Goal: Task Accomplishment & Management: Use online tool/utility

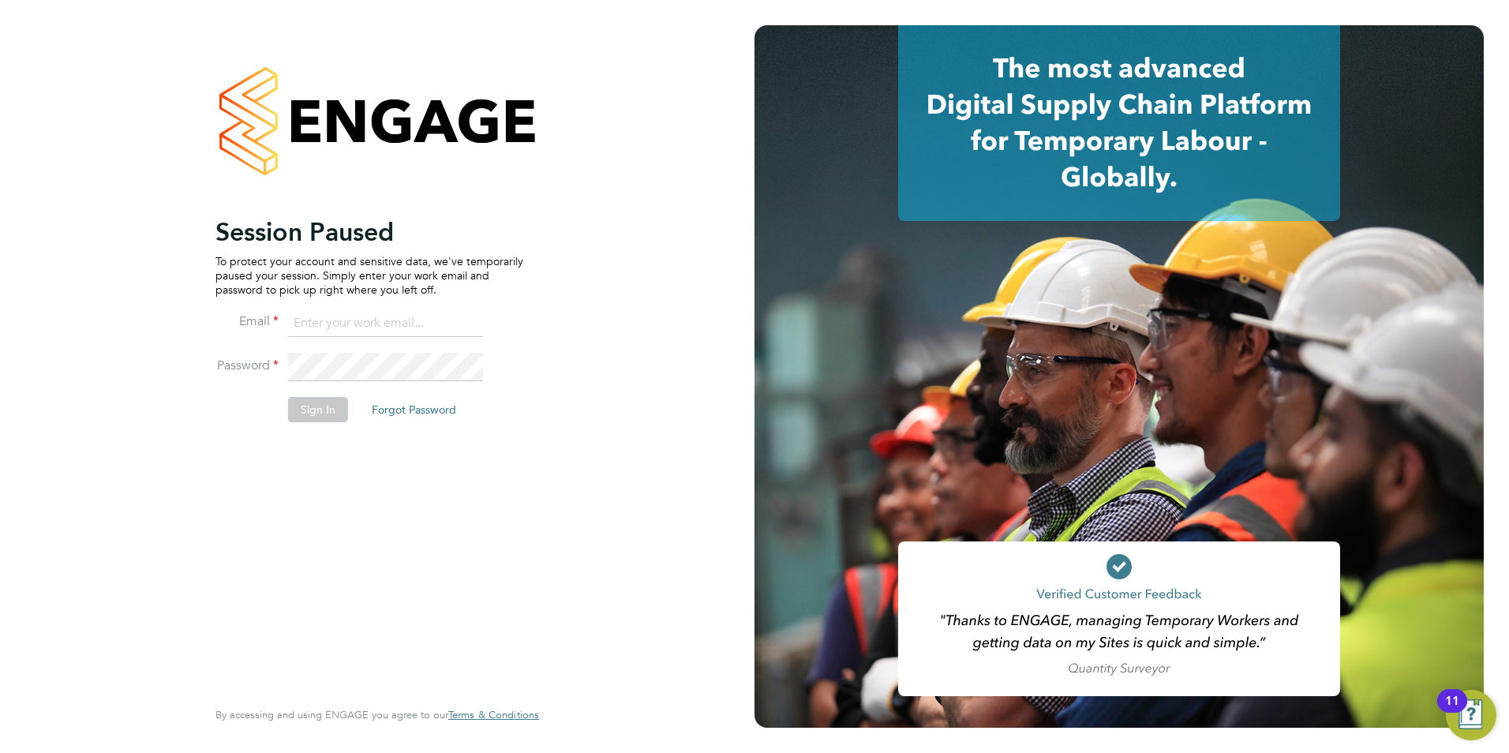
type input "[PERSON_NAME][EMAIL_ADDRESS][PERSON_NAME][DOMAIN_NAME]"
click at [312, 422] on button "Sign In" at bounding box center [318, 409] width 60 height 25
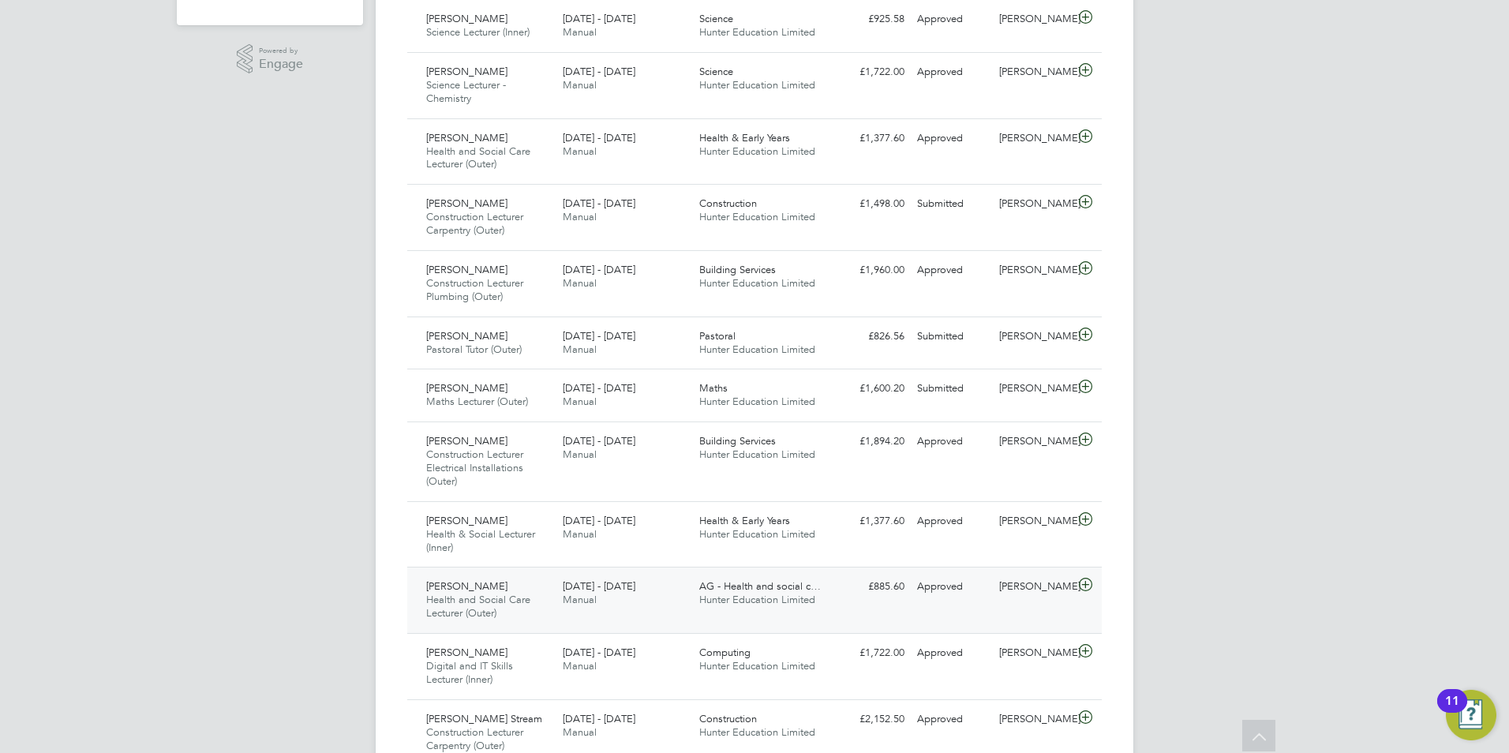
click at [897, 590] on div "£885.60 Approved" at bounding box center [870, 587] width 82 height 26
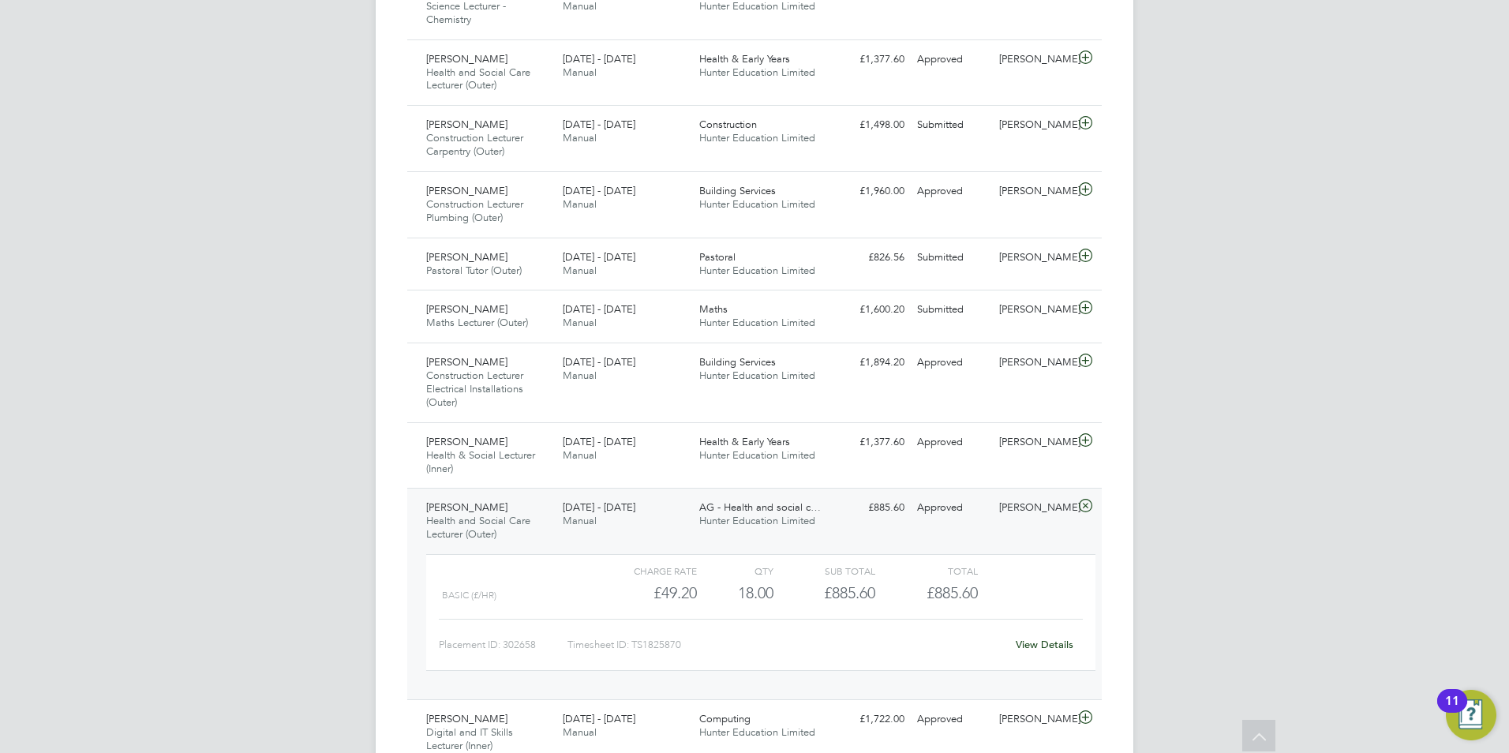
click at [1089, 512] on icon at bounding box center [1086, 506] width 20 height 13
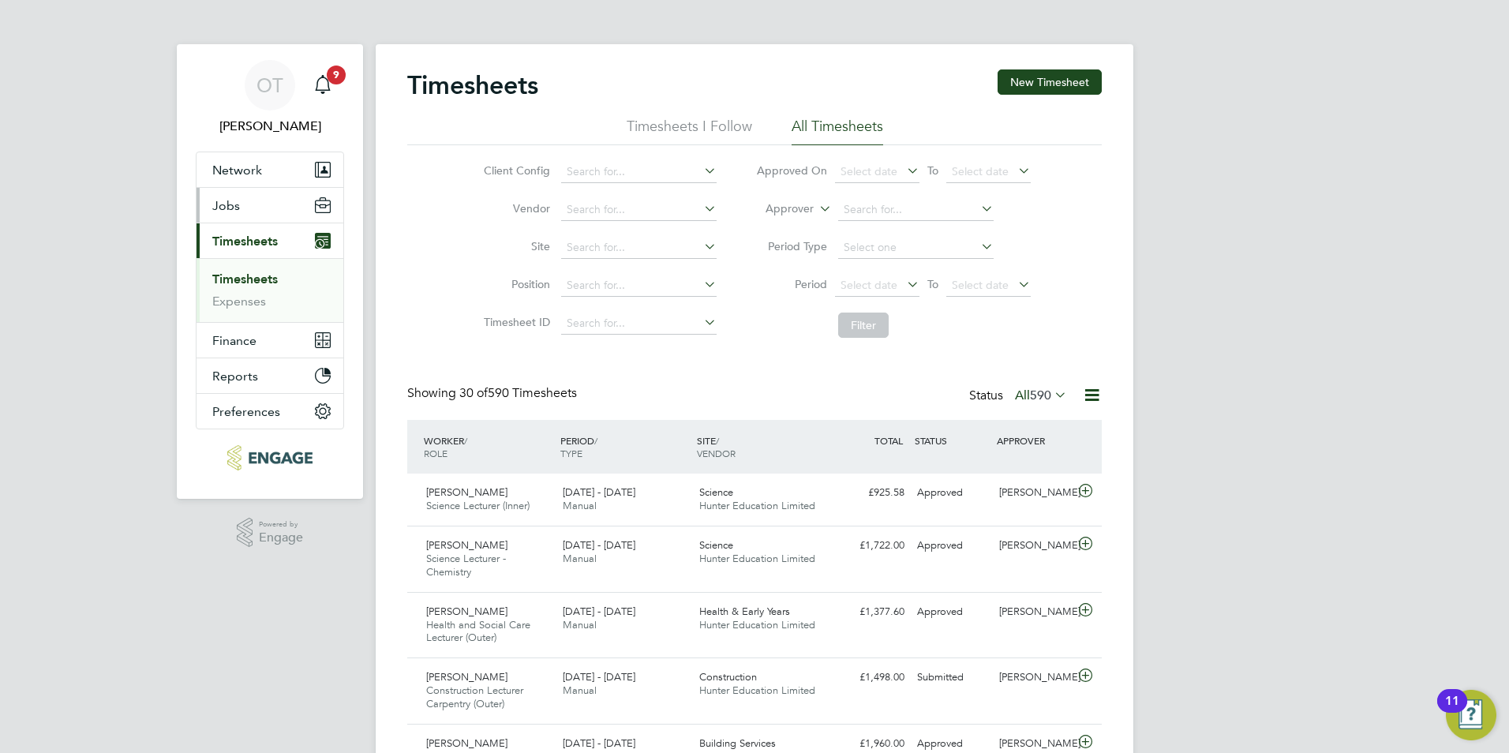
click at [269, 206] on button "Jobs" at bounding box center [270, 205] width 147 height 35
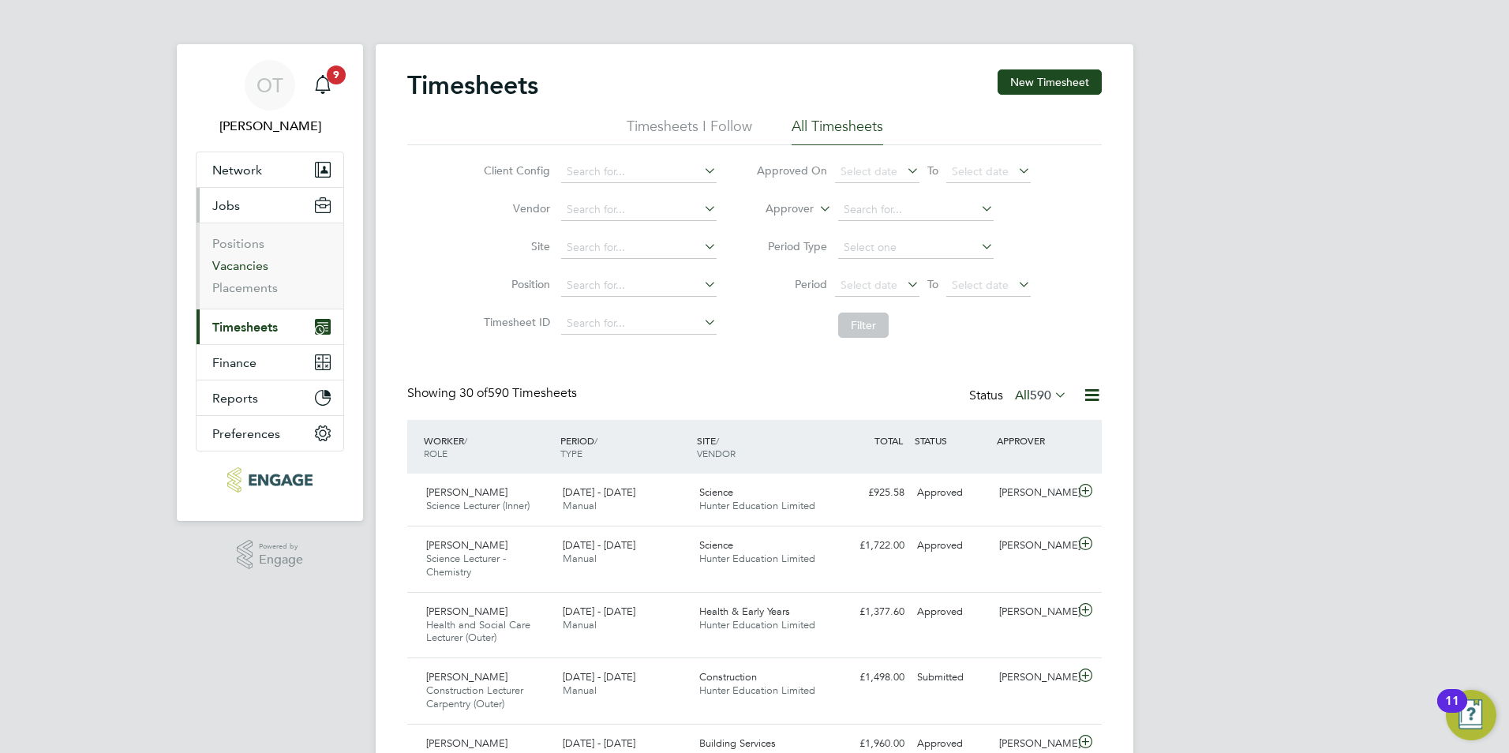
click at [236, 264] on link "Vacancies" at bounding box center [240, 265] width 56 height 15
